Goal: Information Seeking & Learning: Learn about a topic

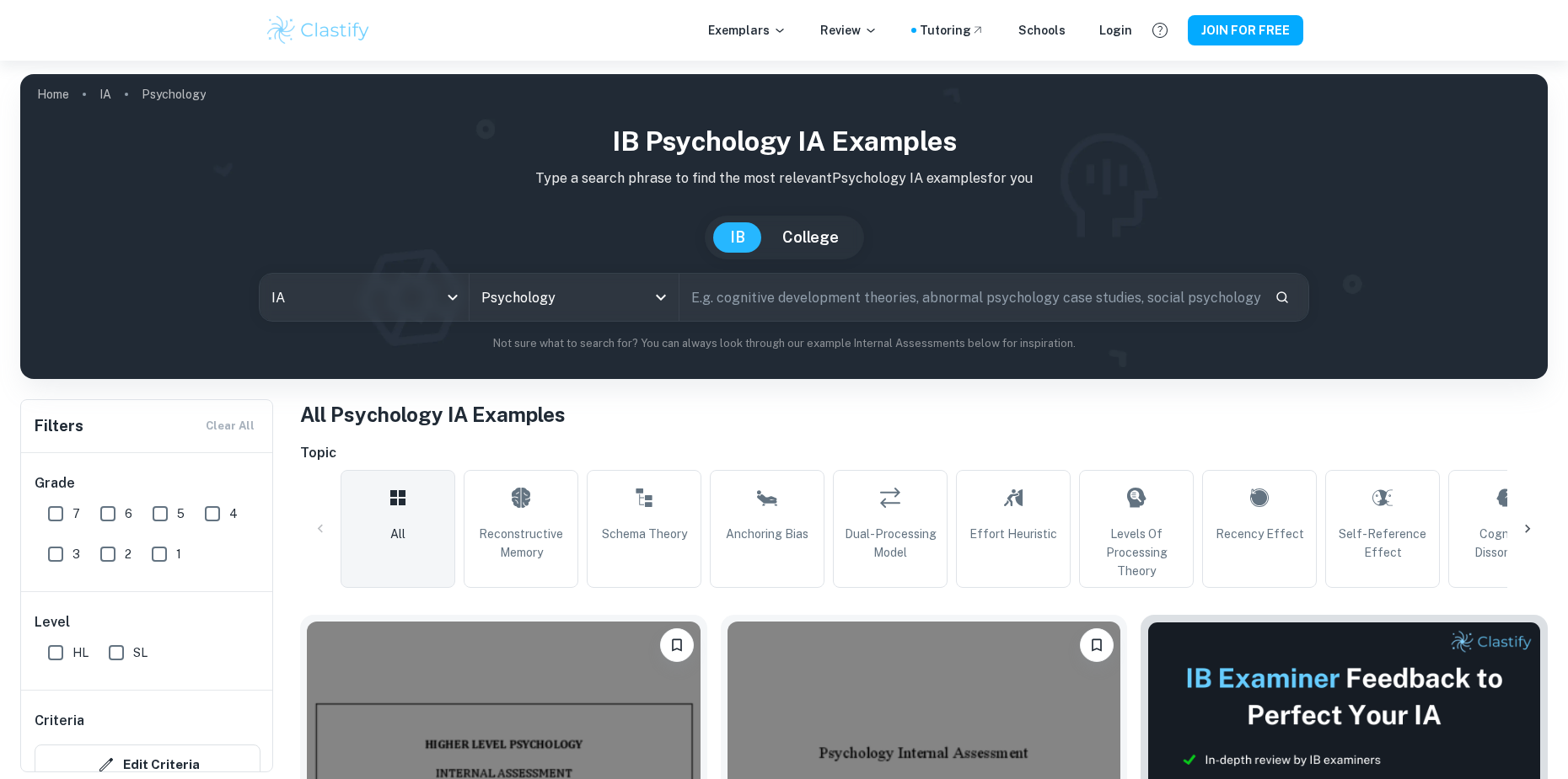
click at [748, 301] on input "text" at bounding box center [970, 298] width 581 height 47
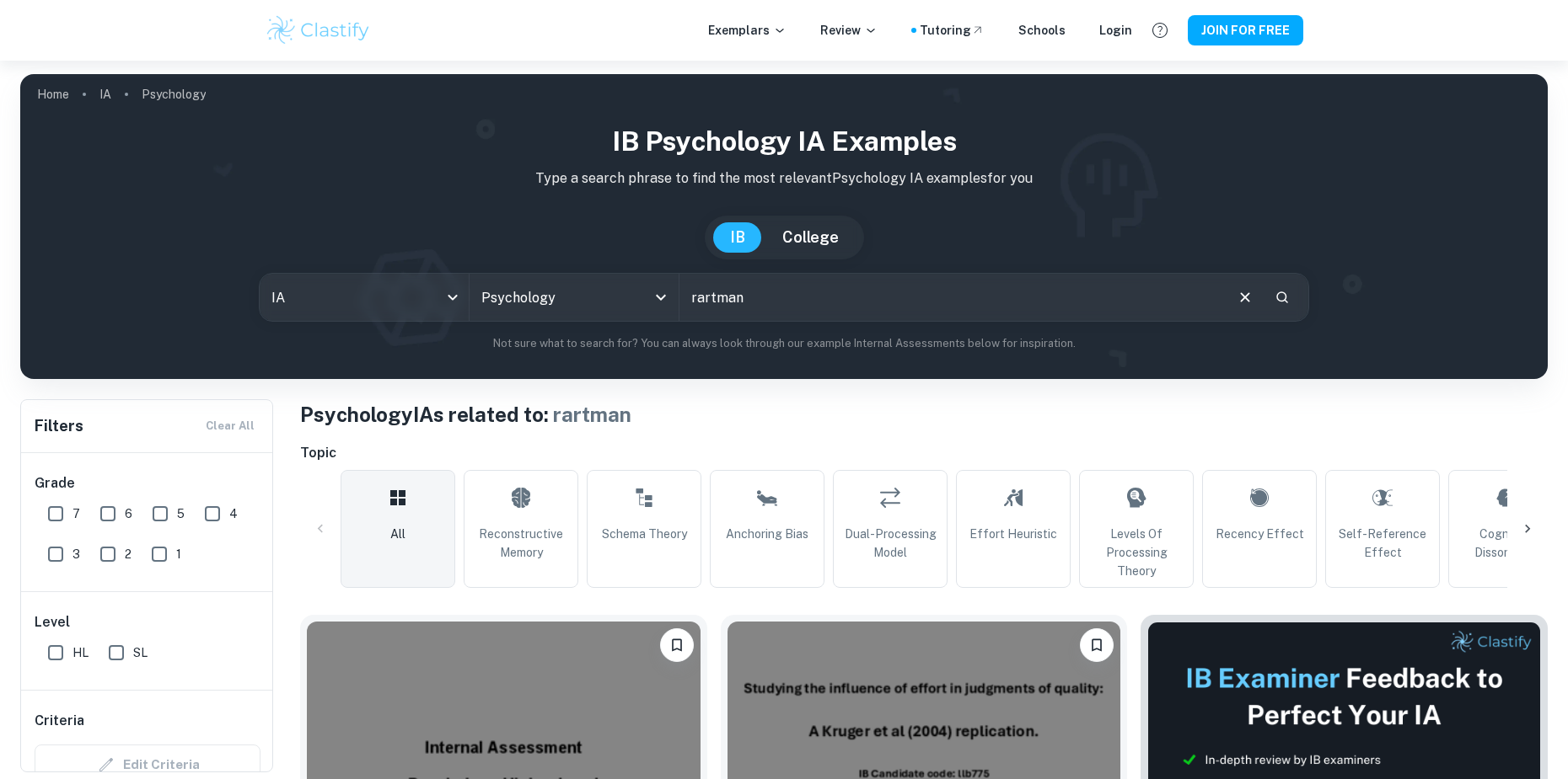
click at [712, 304] on input "rartman" at bounding box center [951, 298] width 543 height 47
type input "ratman"
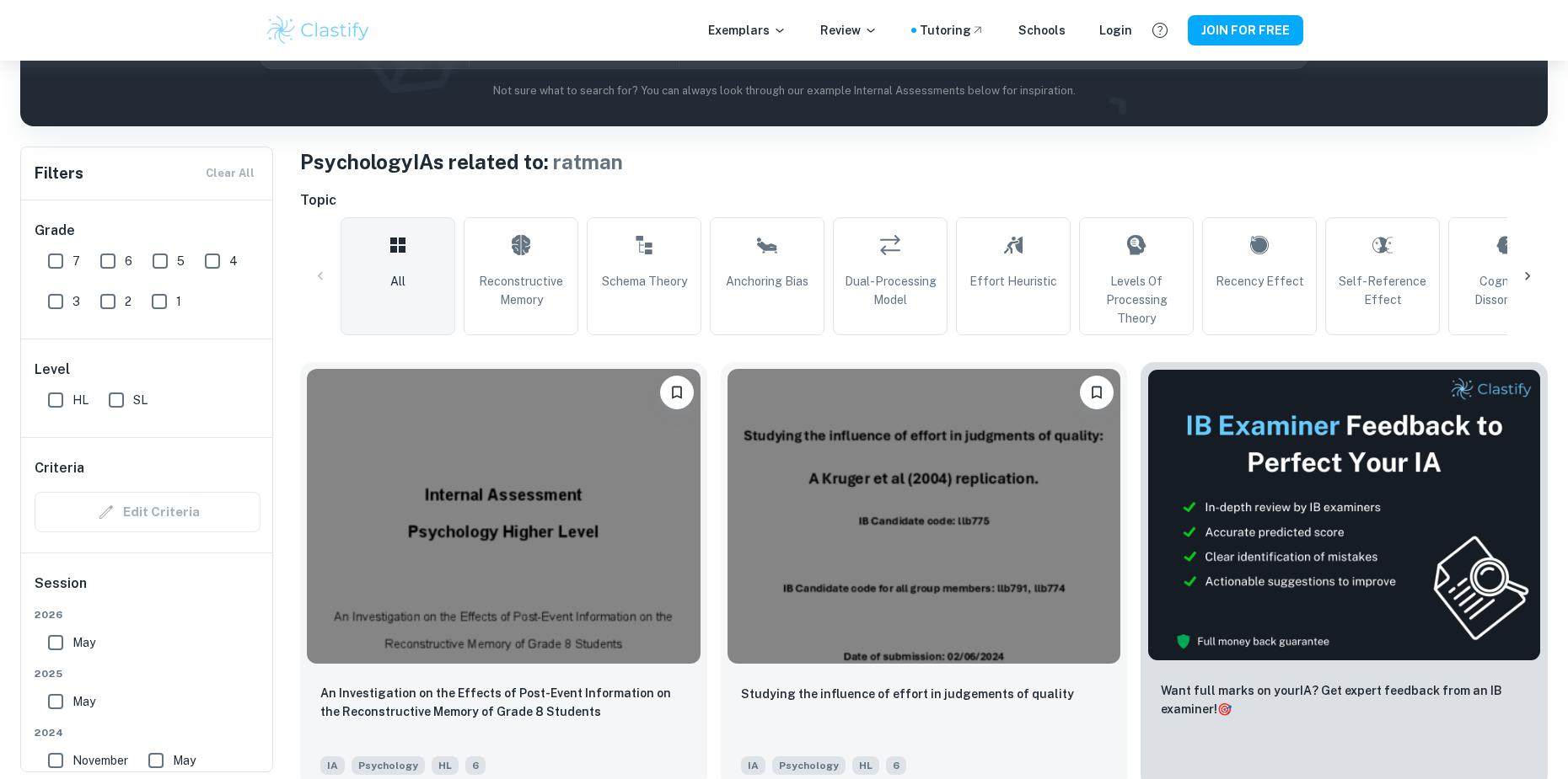
scroll to position [506, 0]
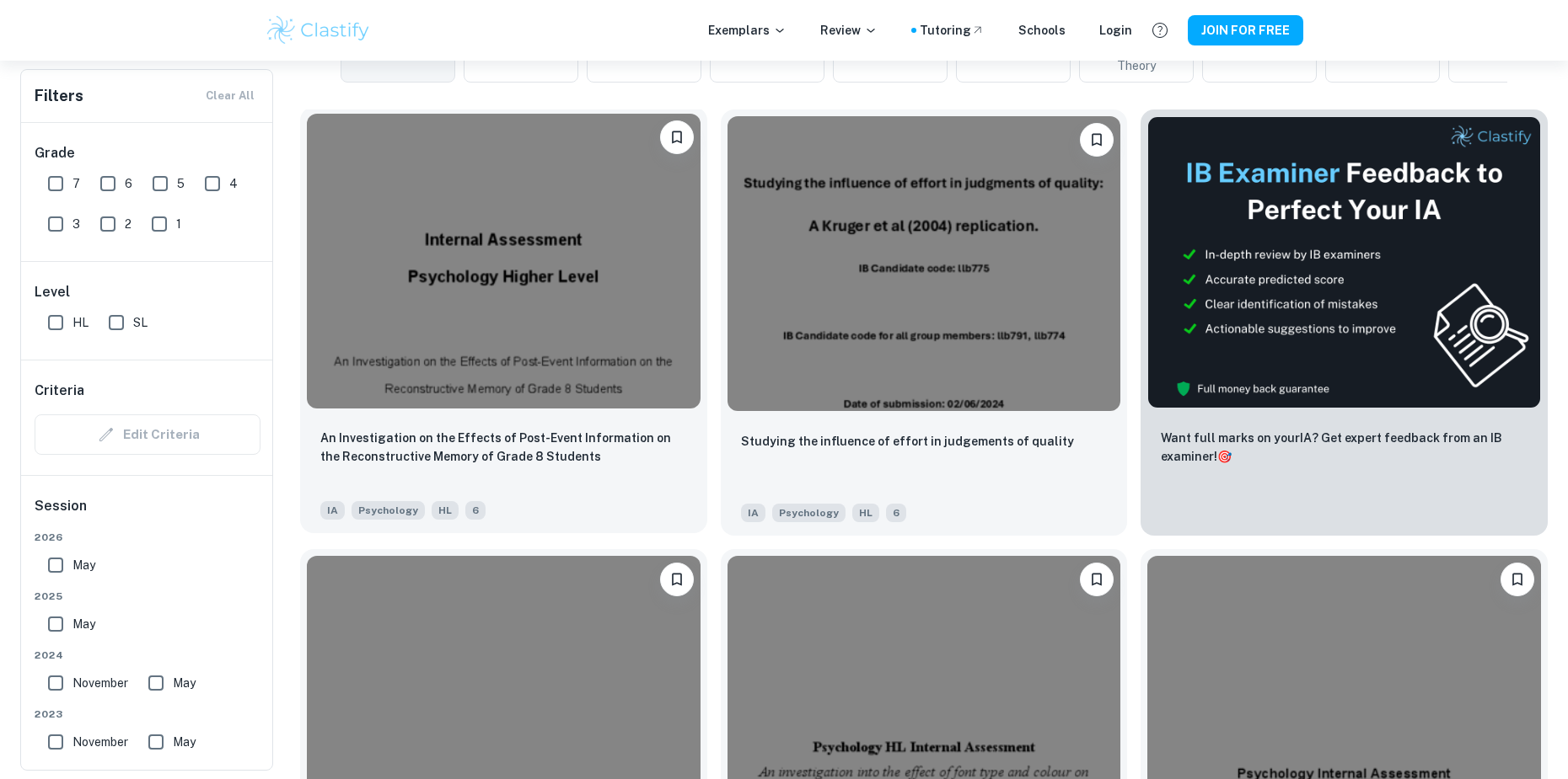
click at [623, 260] on img at bounding box center [503, 261] width 393 height 295
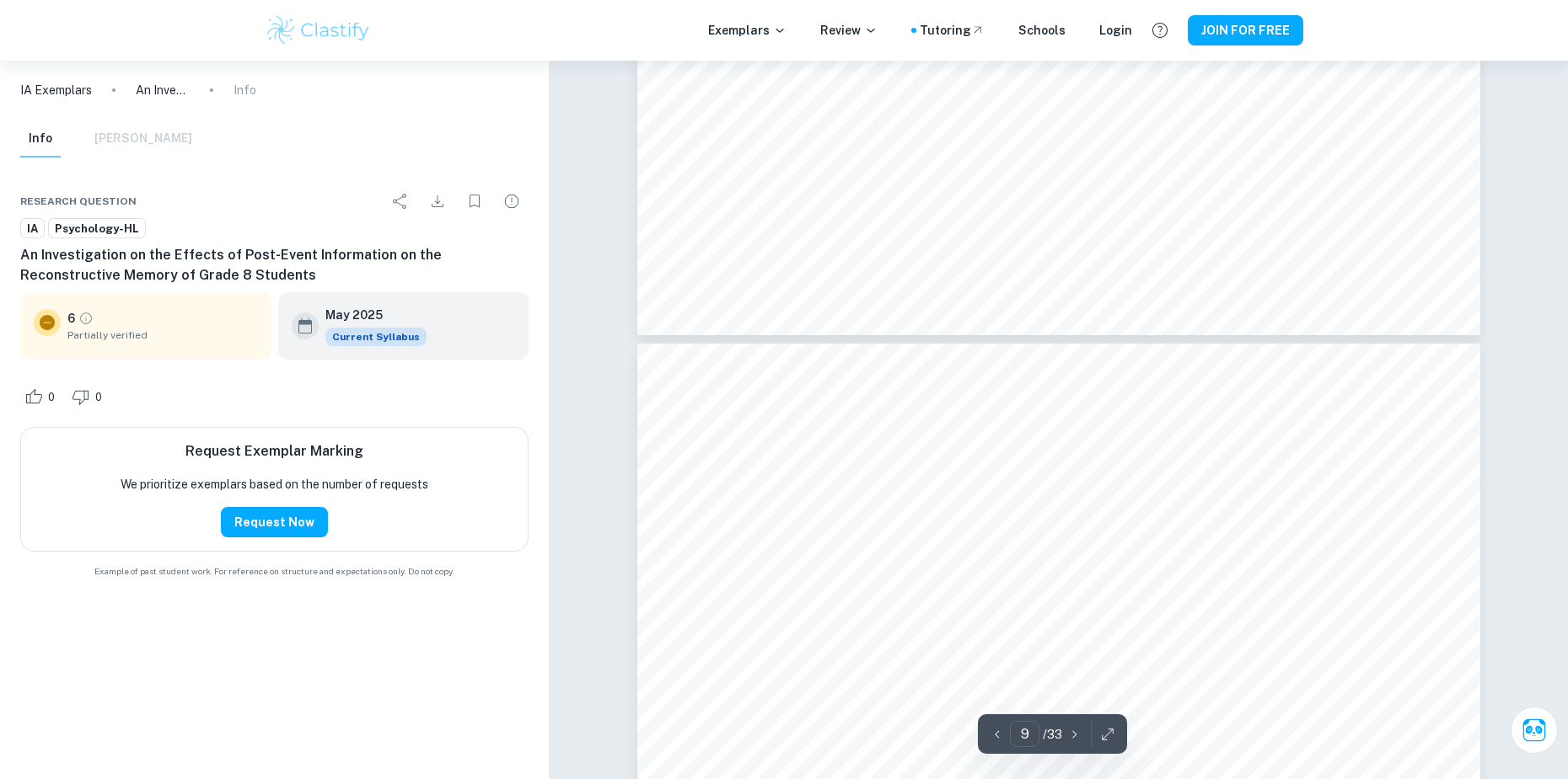
scroll to position [9690, 0]
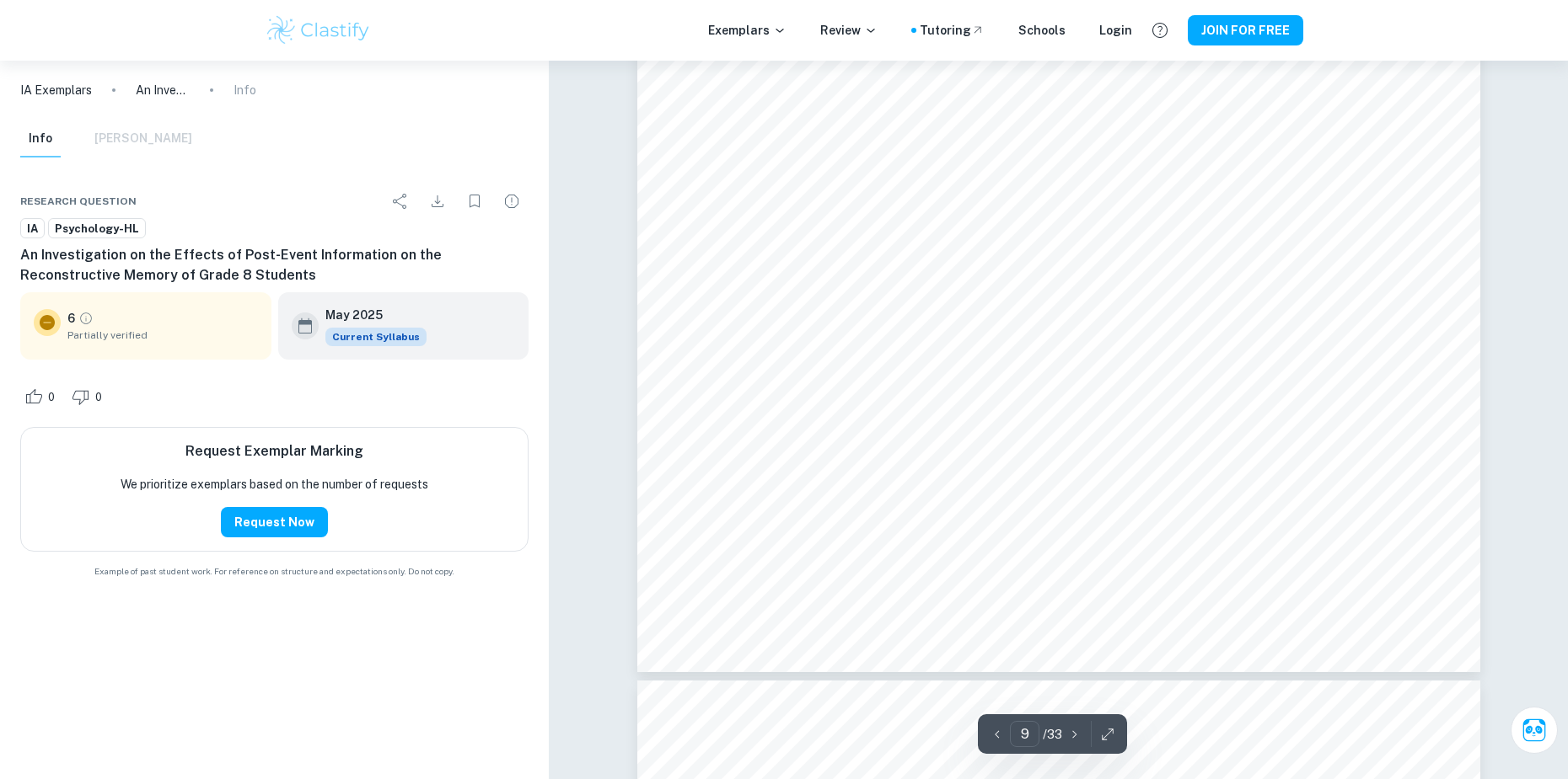
type input "10"
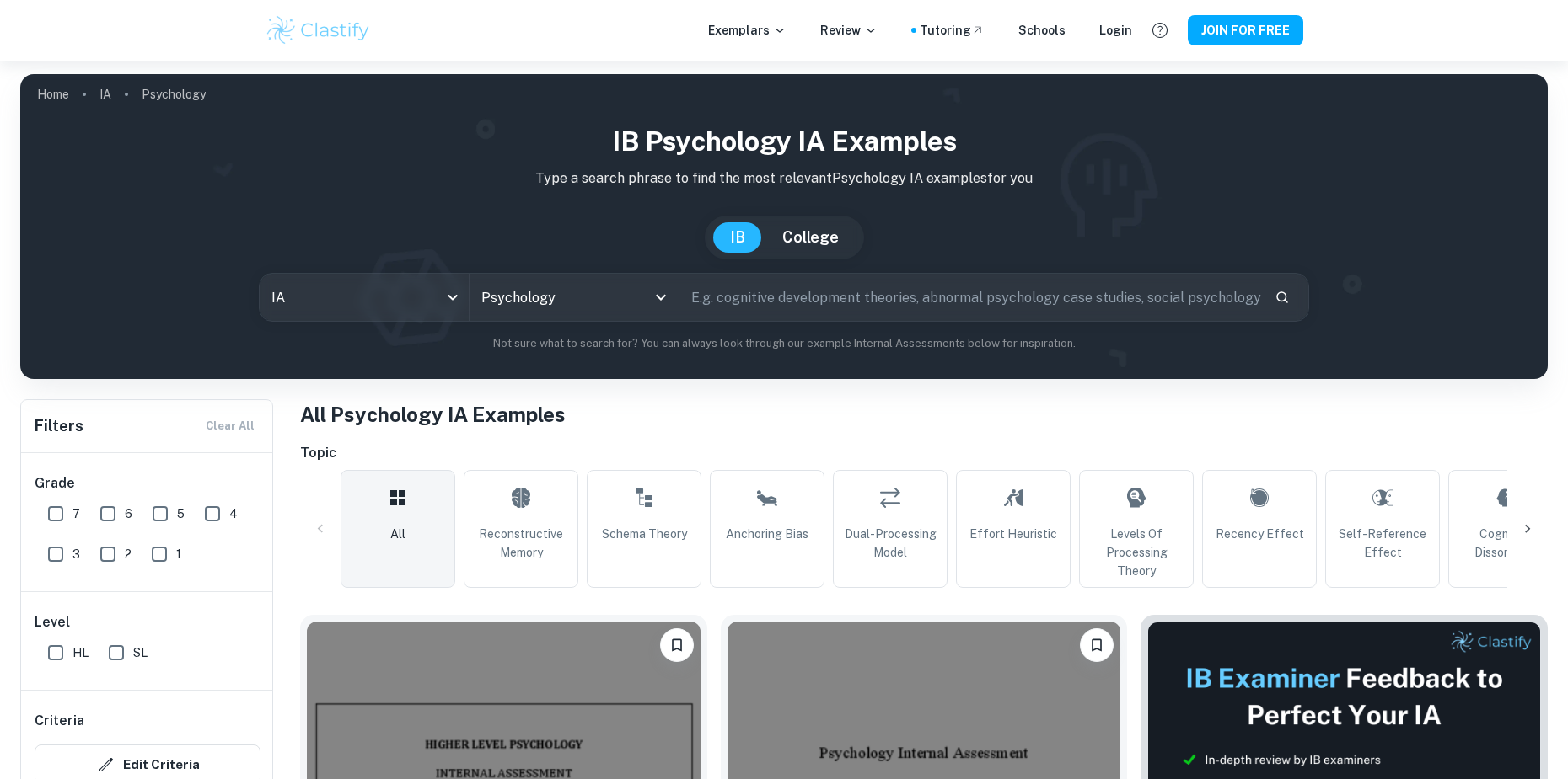
scroll to position [506, 0]
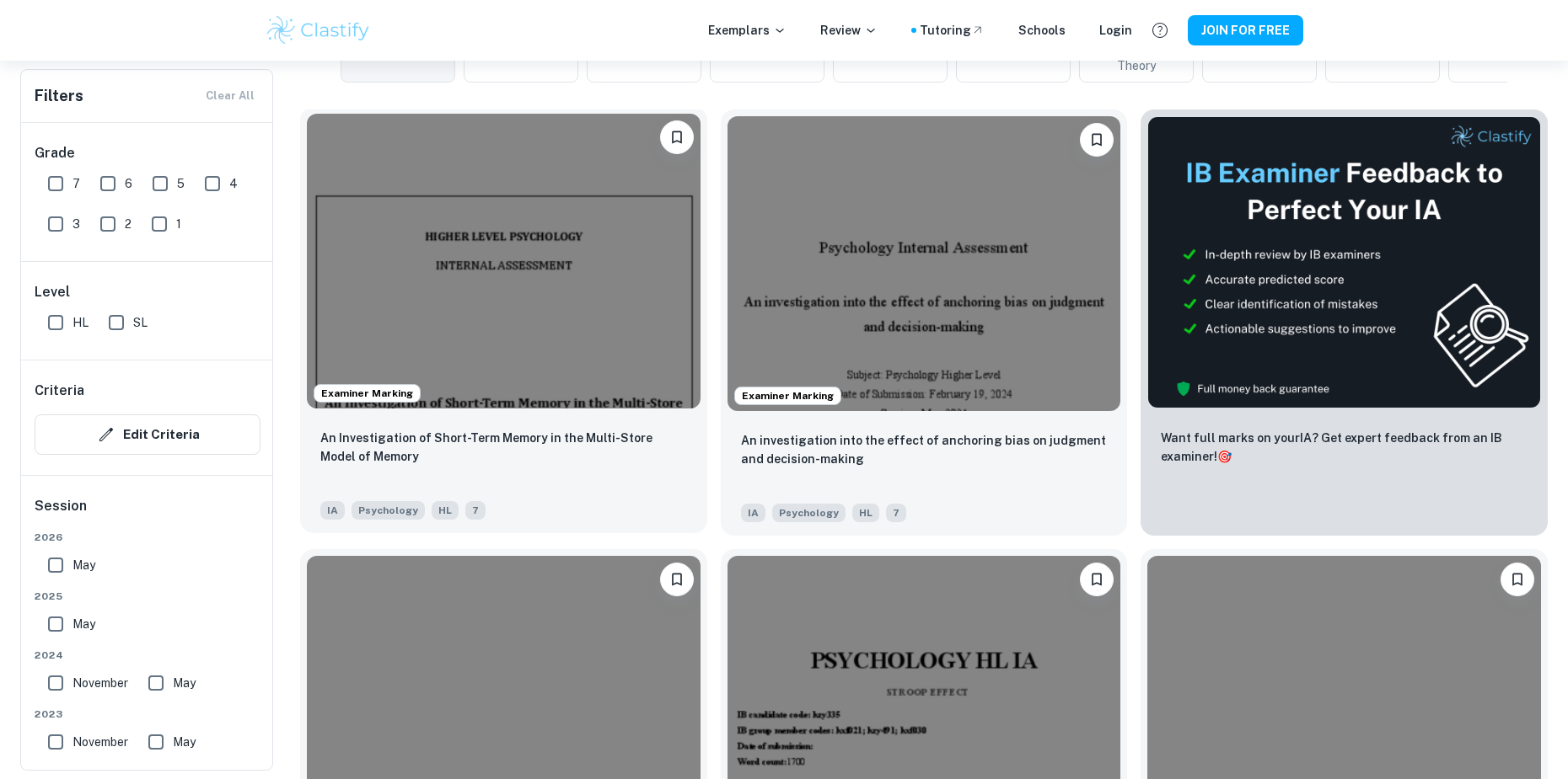
click at [625, 252] on img at bounding box center [503, 261] width 393 height 295
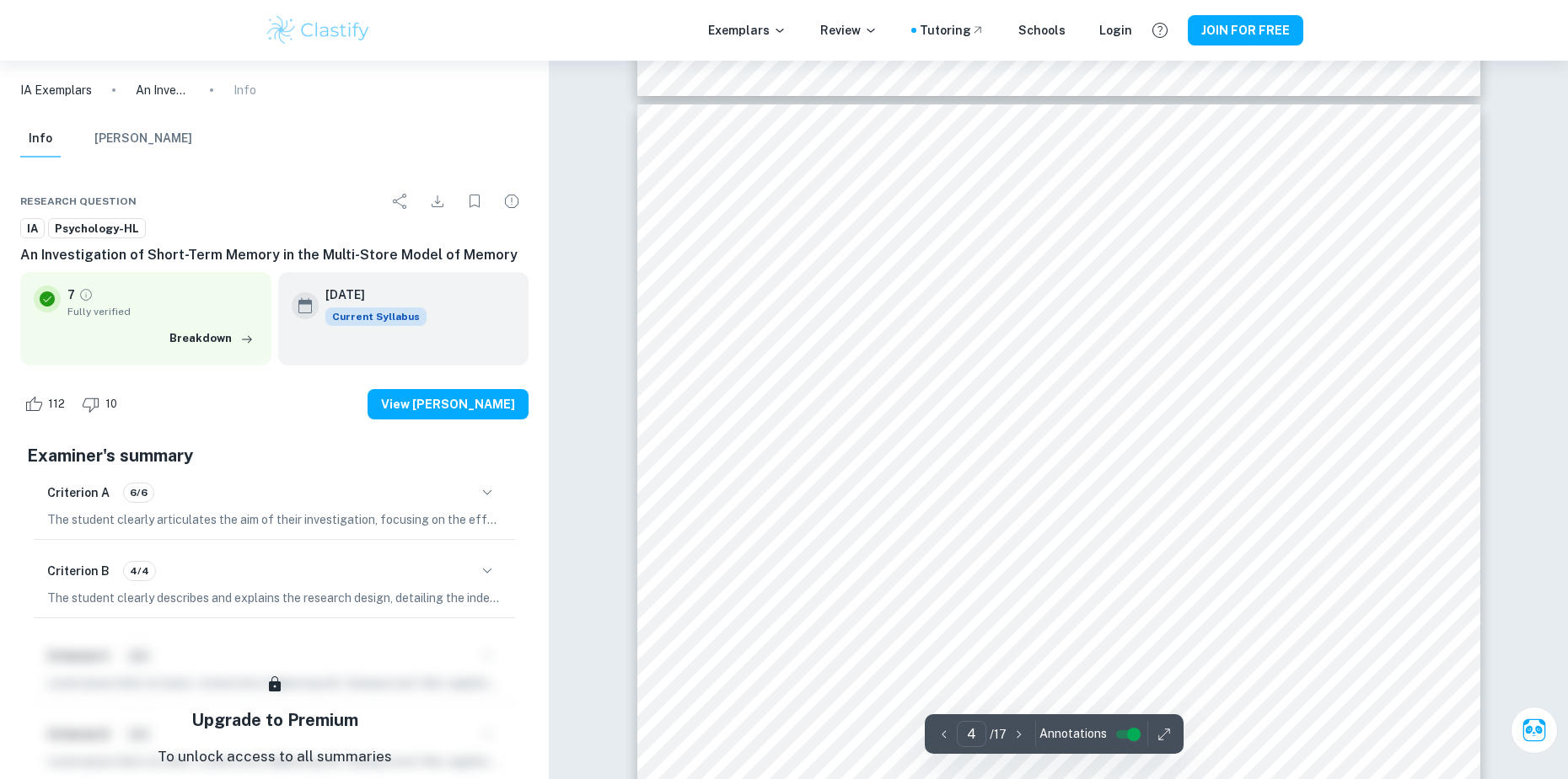
scroll to position [3707, 0]
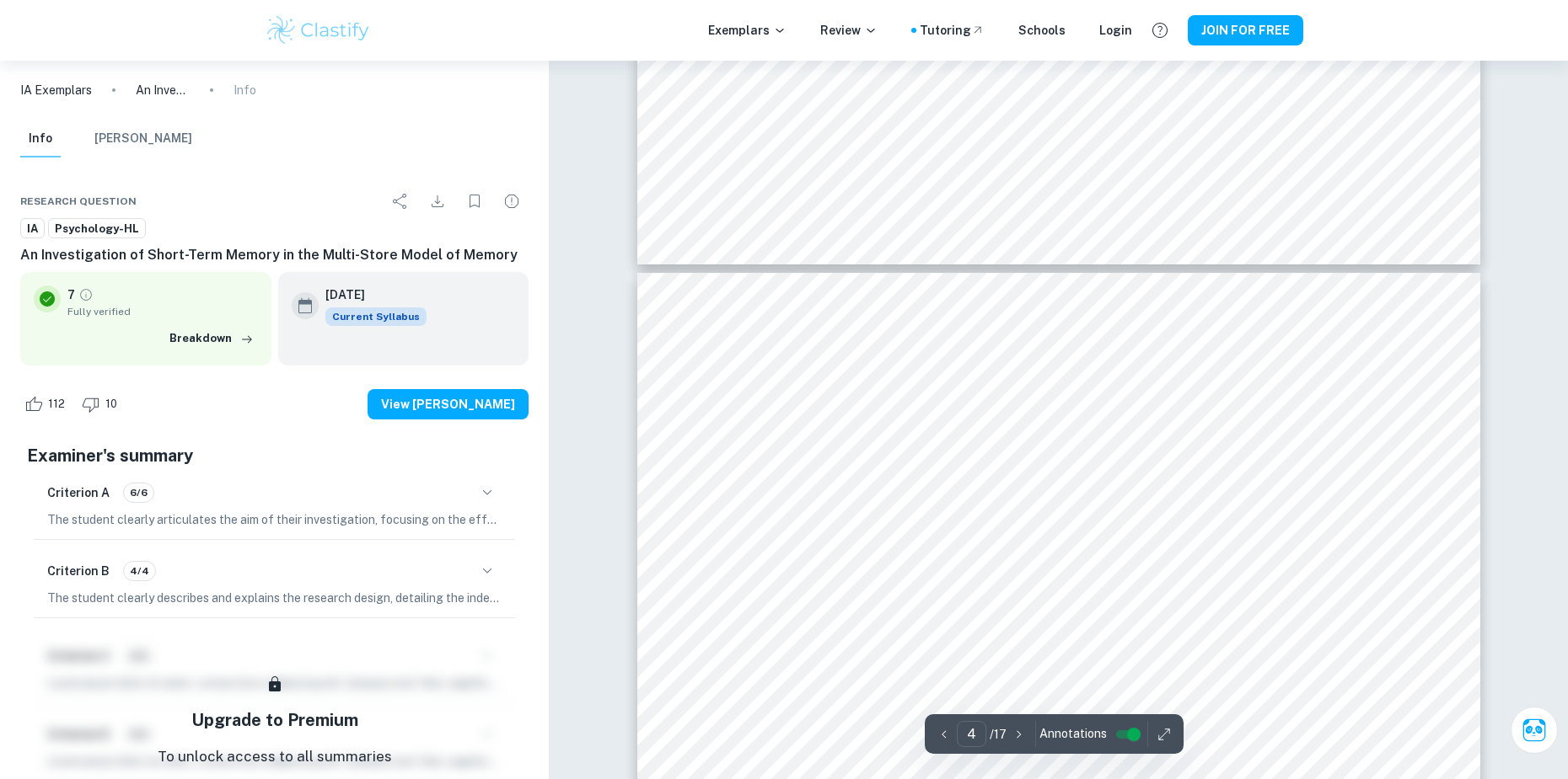
type input "3"
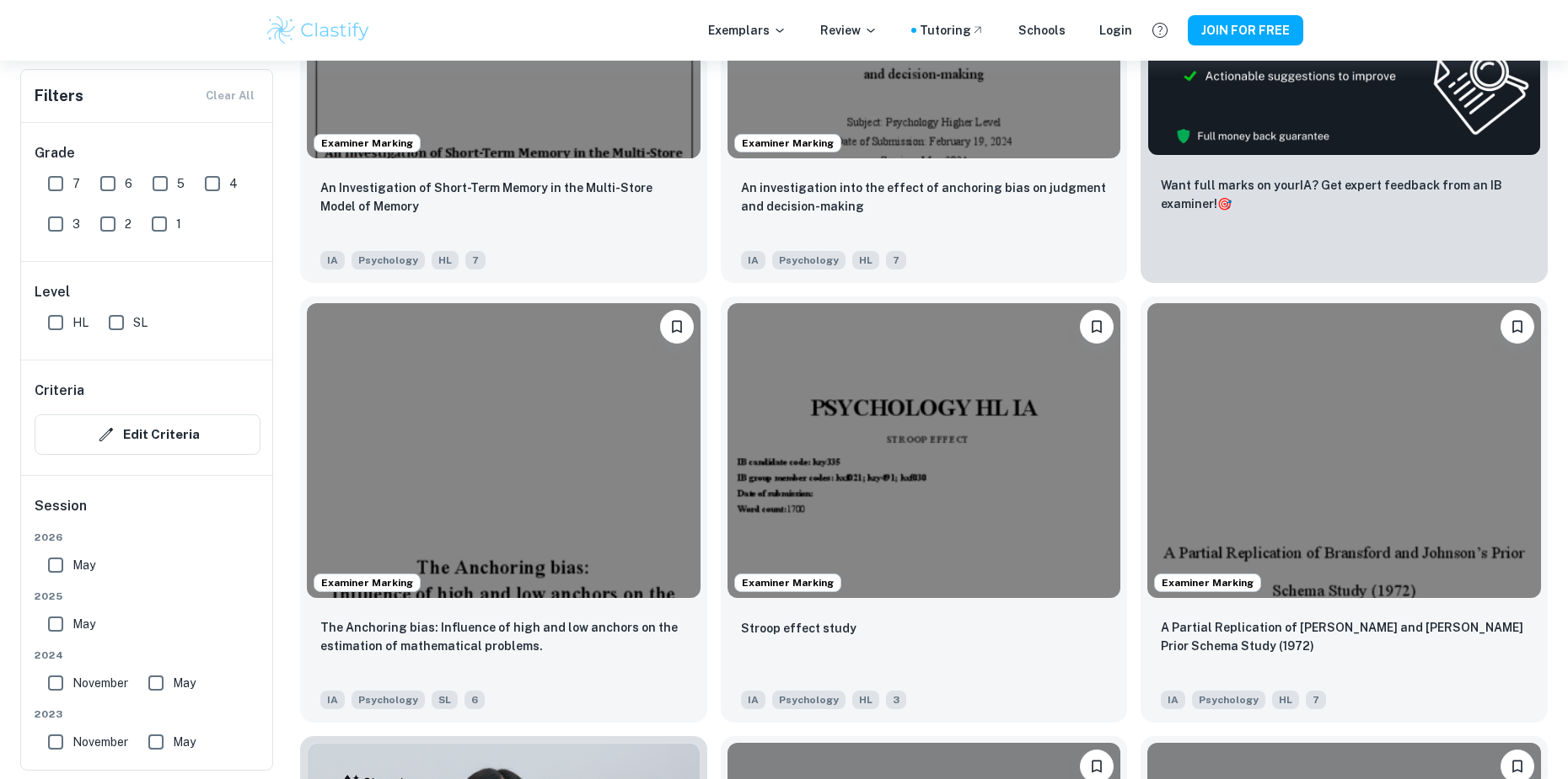
scroll to position [842, 0]
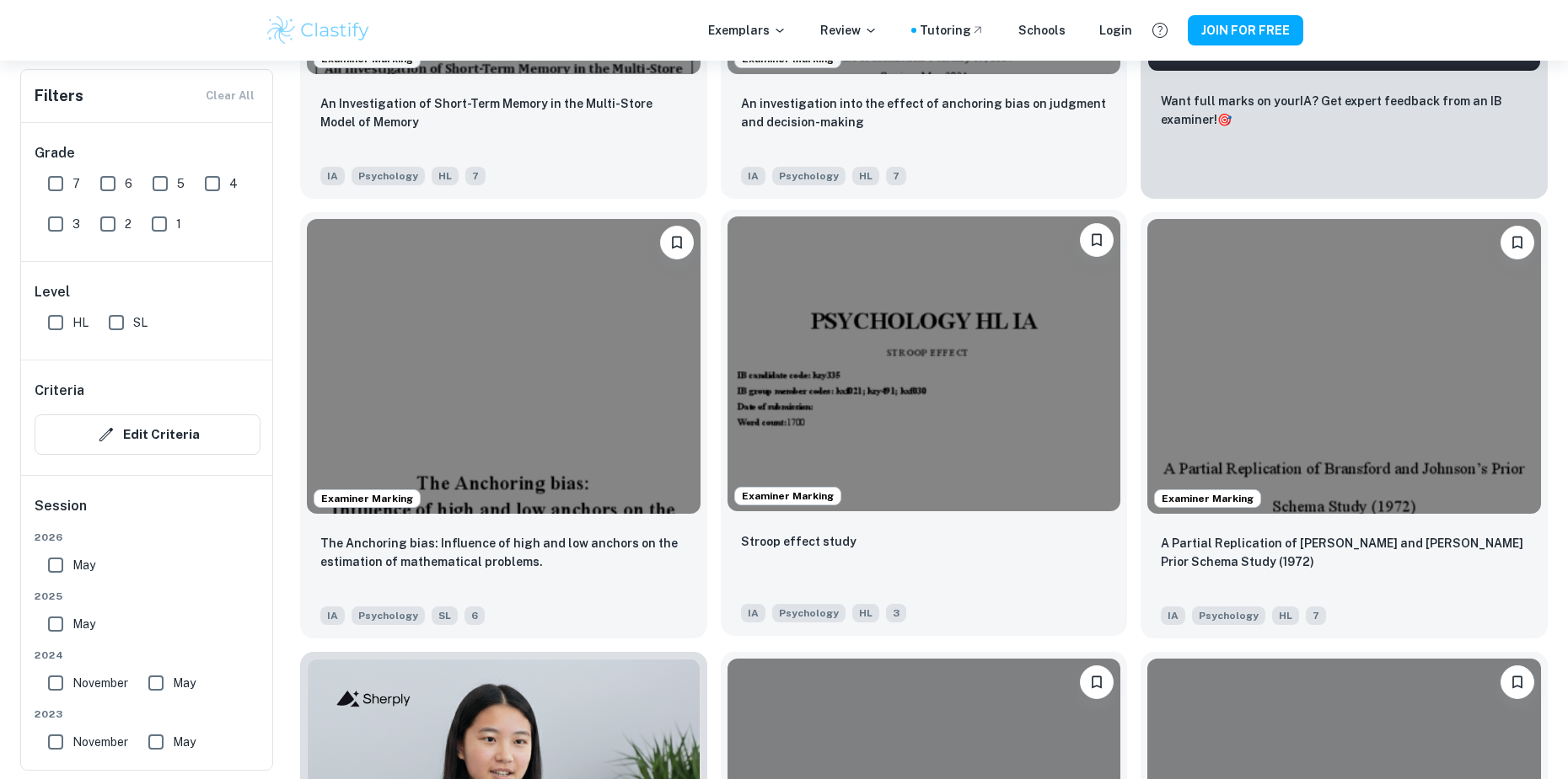
click at [927, 360] on img at bounding box center [924, 364] width 393 height 295
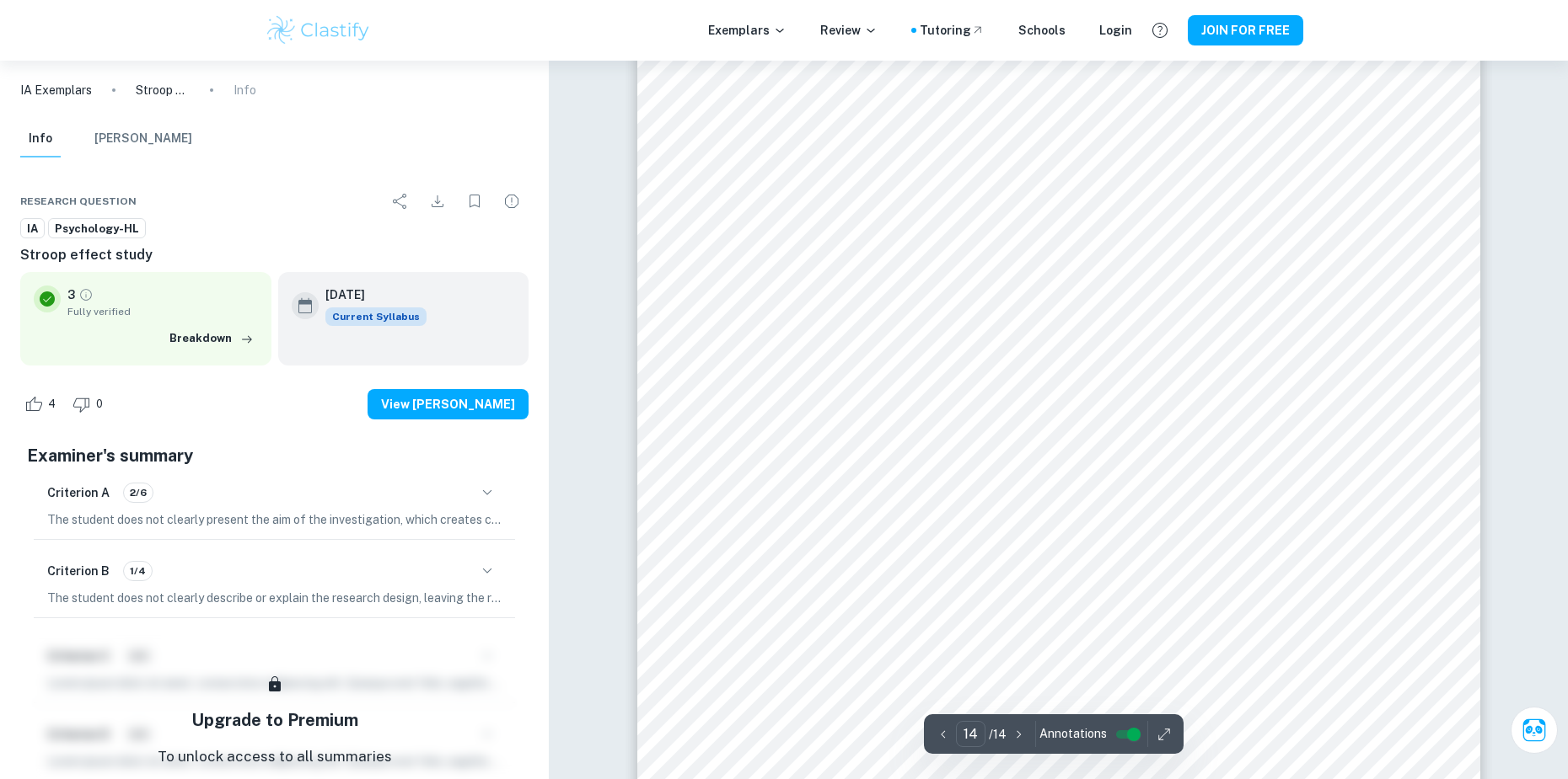
scroll to position [16635, 0]
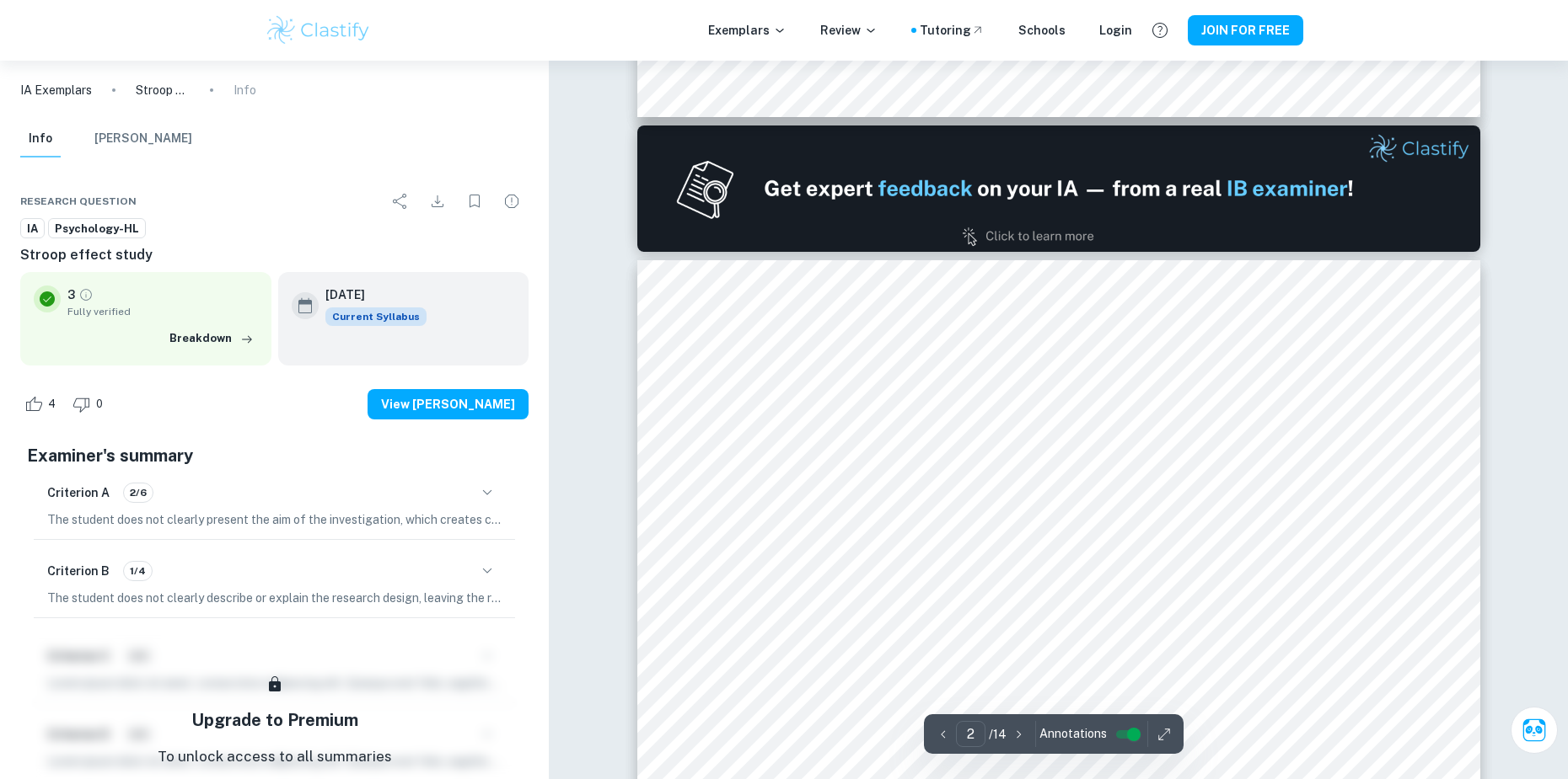
type input "1"
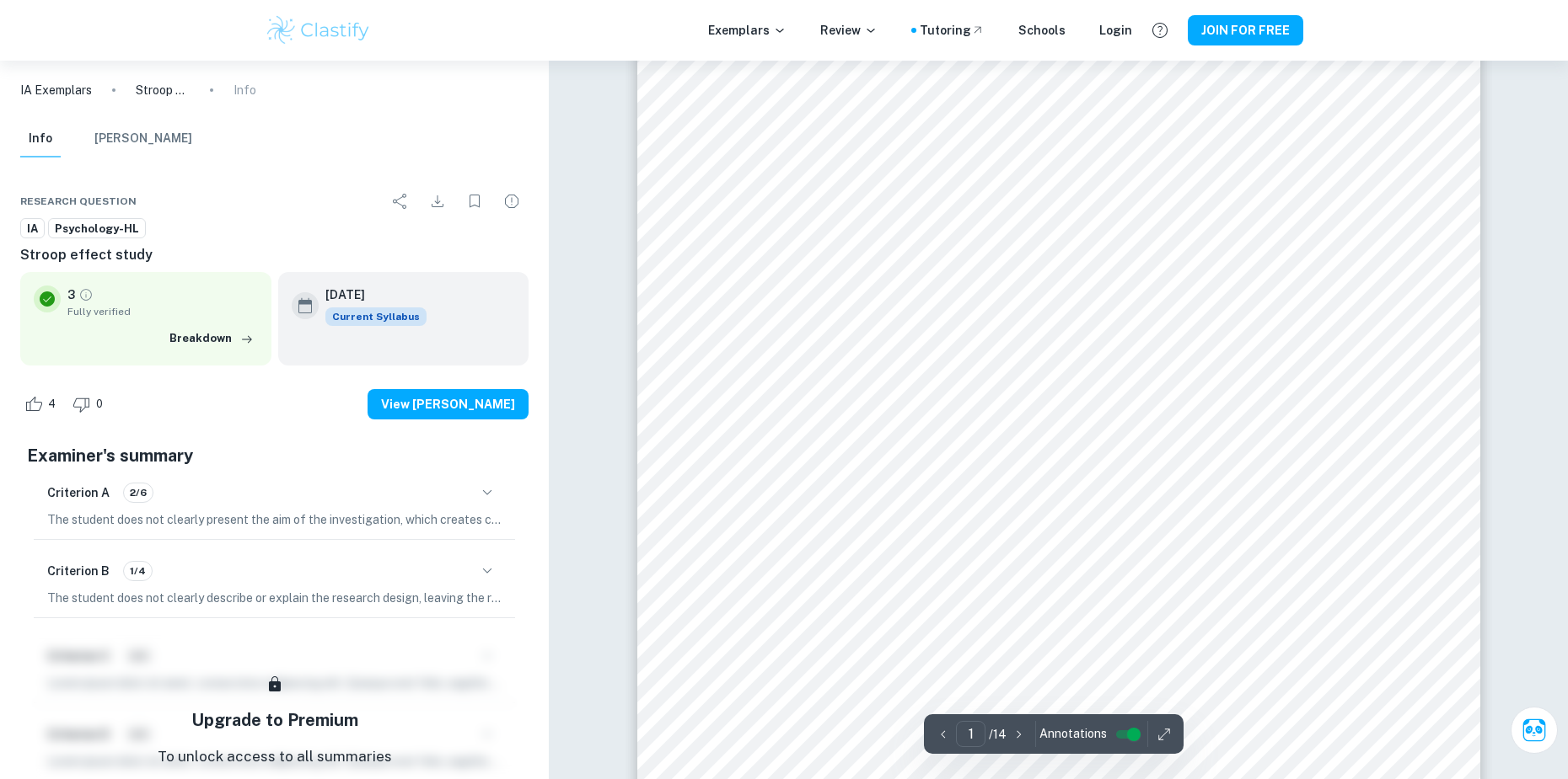
scroll to position [0, 0]
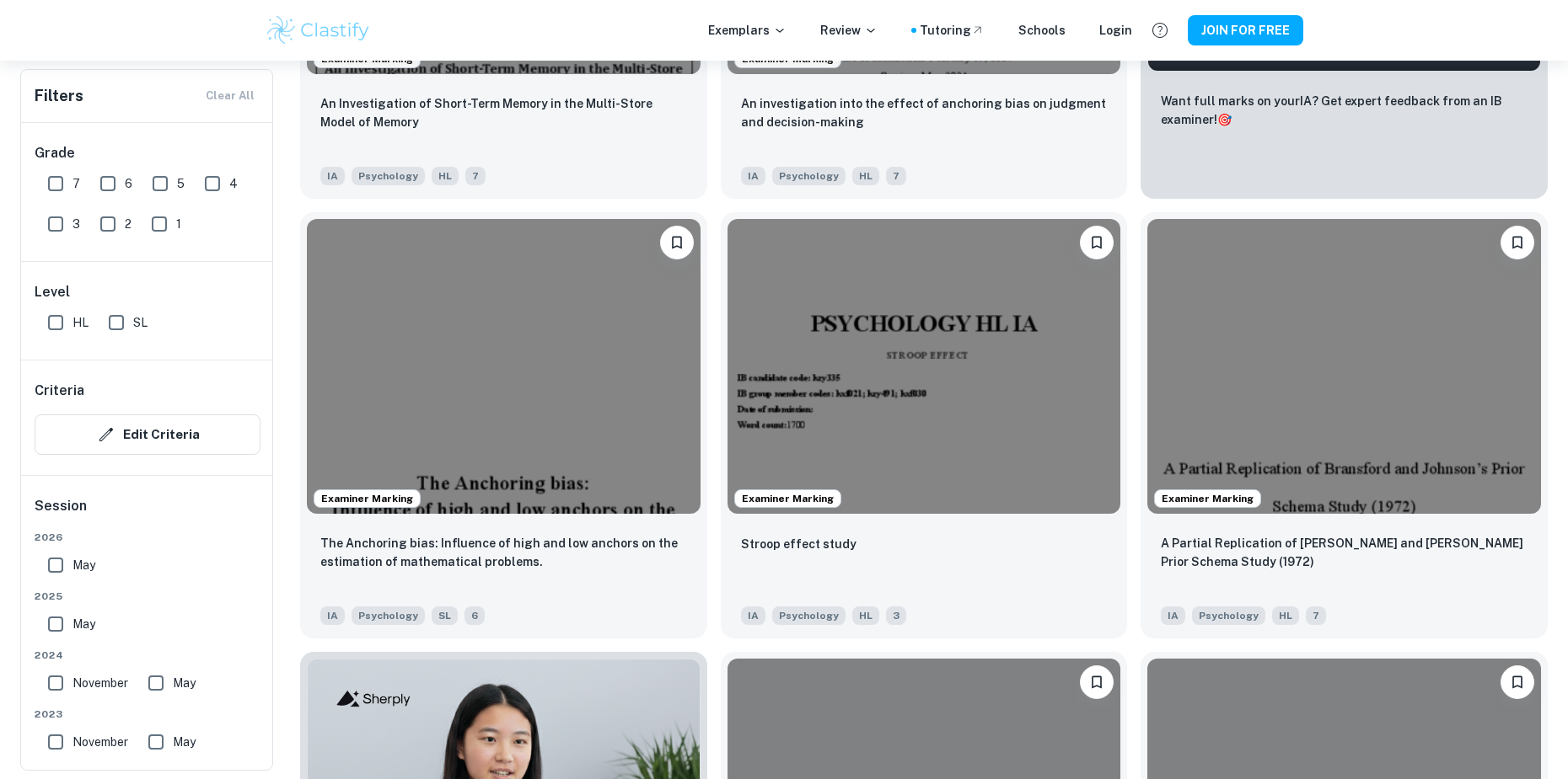
scroll to position [1011, 0]
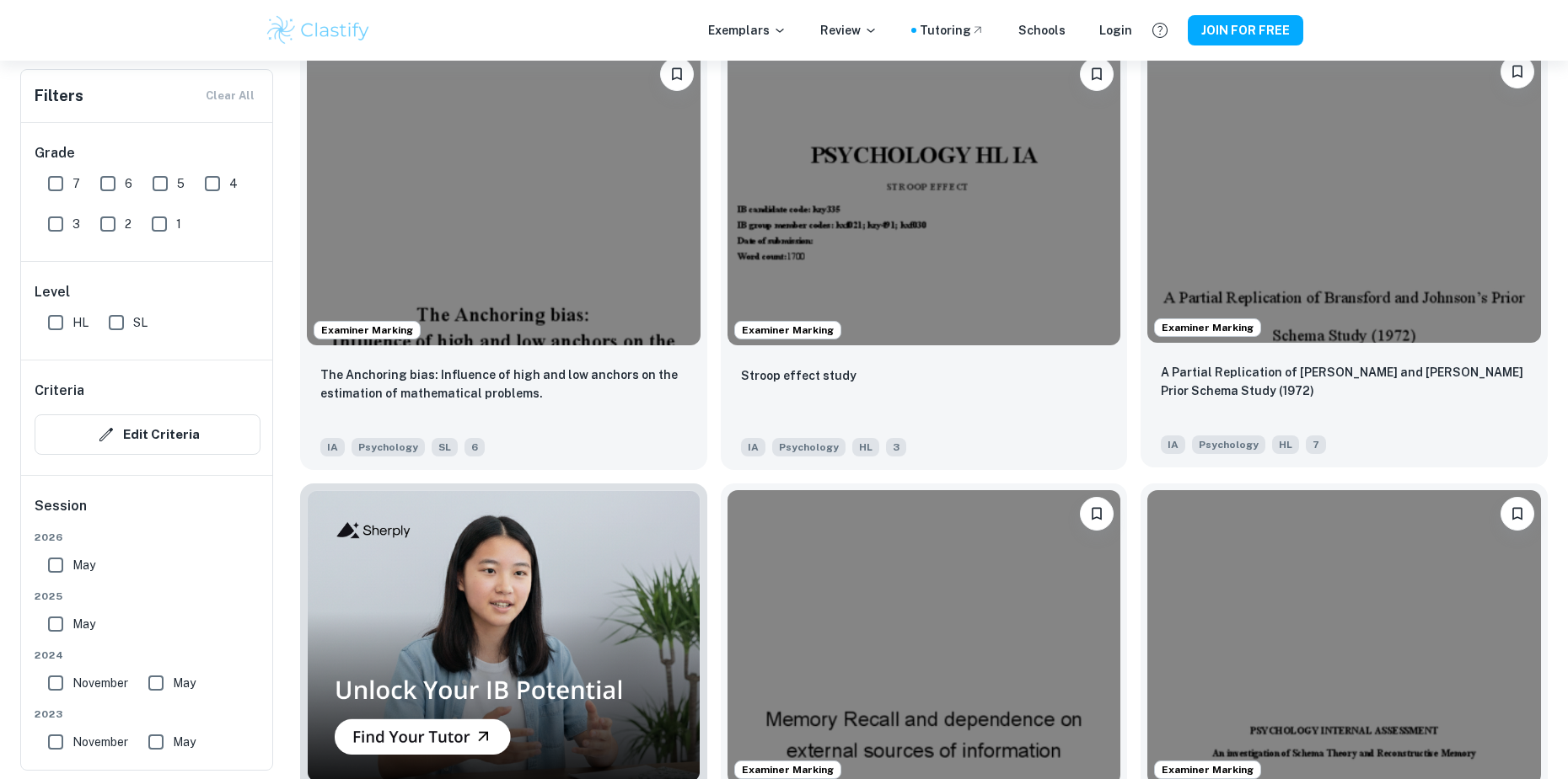
click at [1314, 226] on img at bounding box center [1344, 195] width 393 height 295
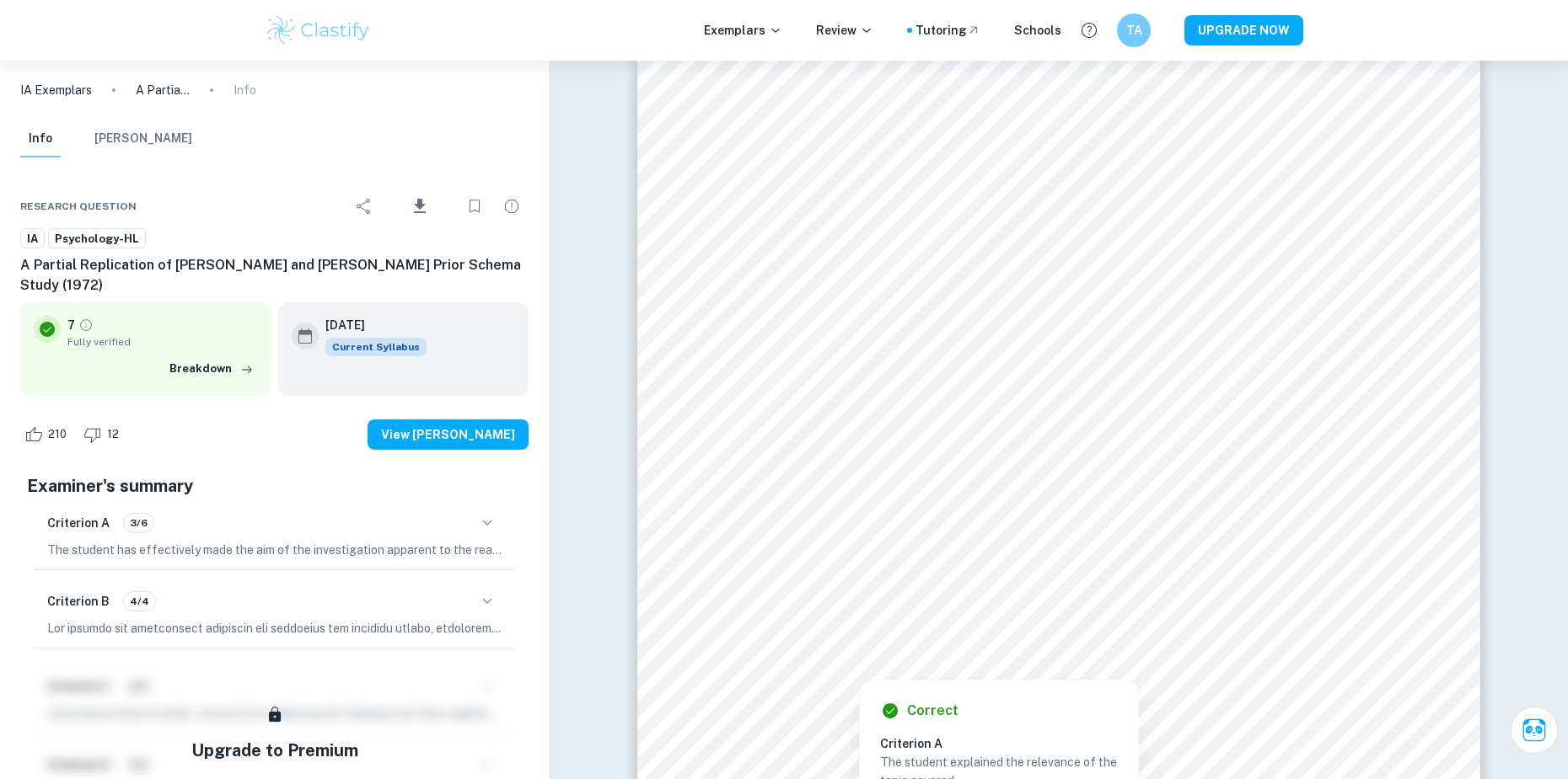
scroll to position [4213, 0]
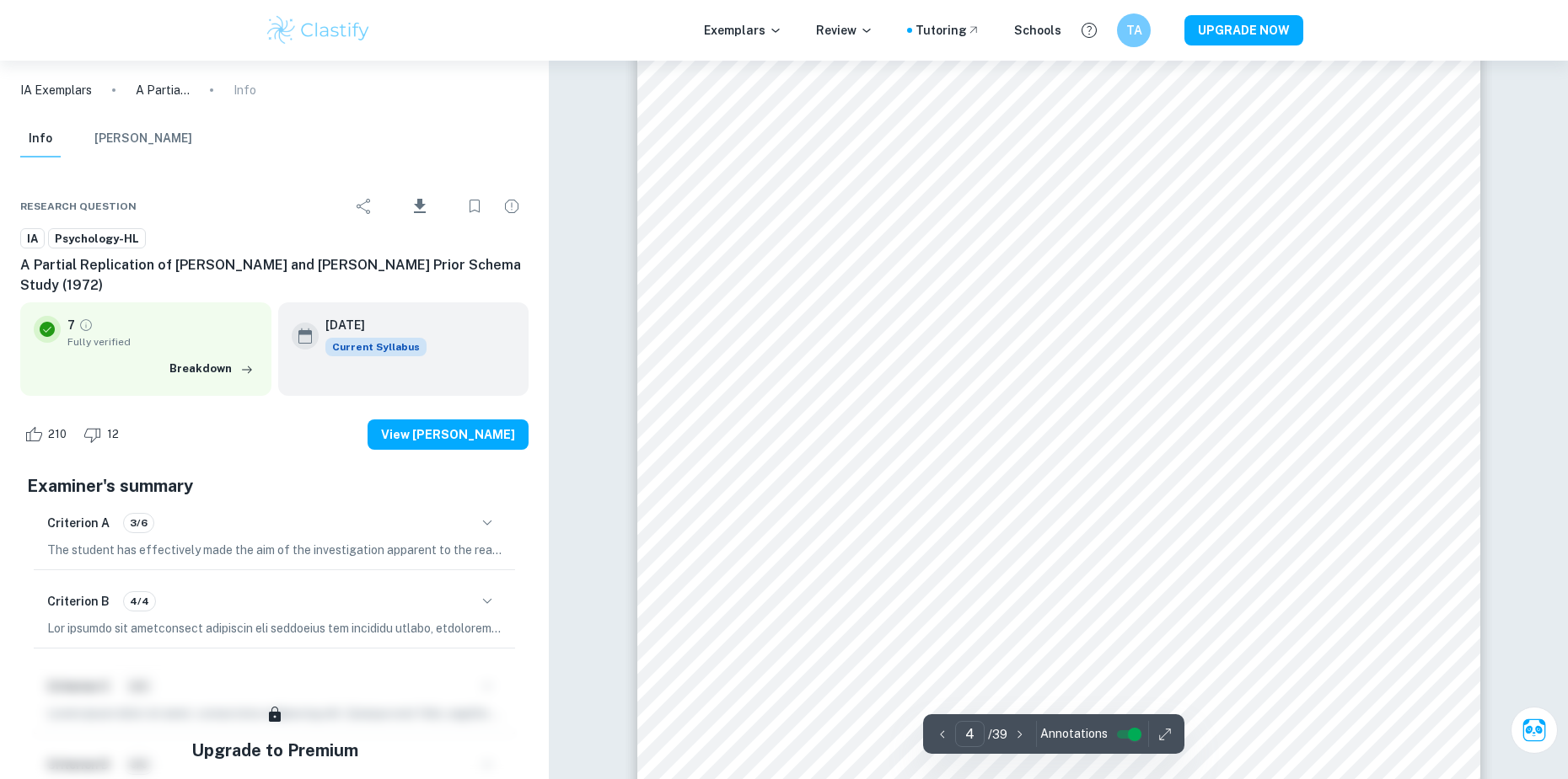
type input "1"
